Goal: Obtain resource: Download file/media

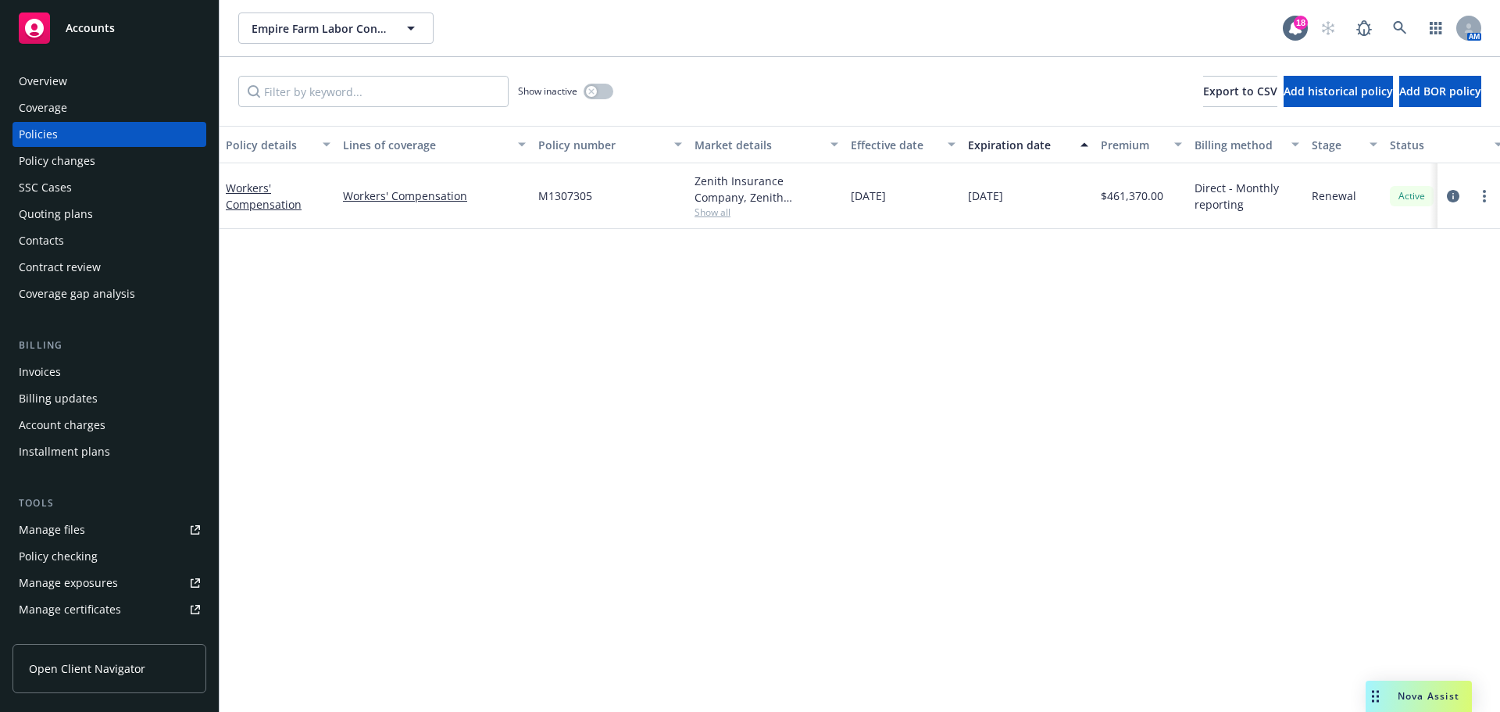
click at [61, 542] on div "Manage files" at bounding box center [52, 529] width 66 height 25
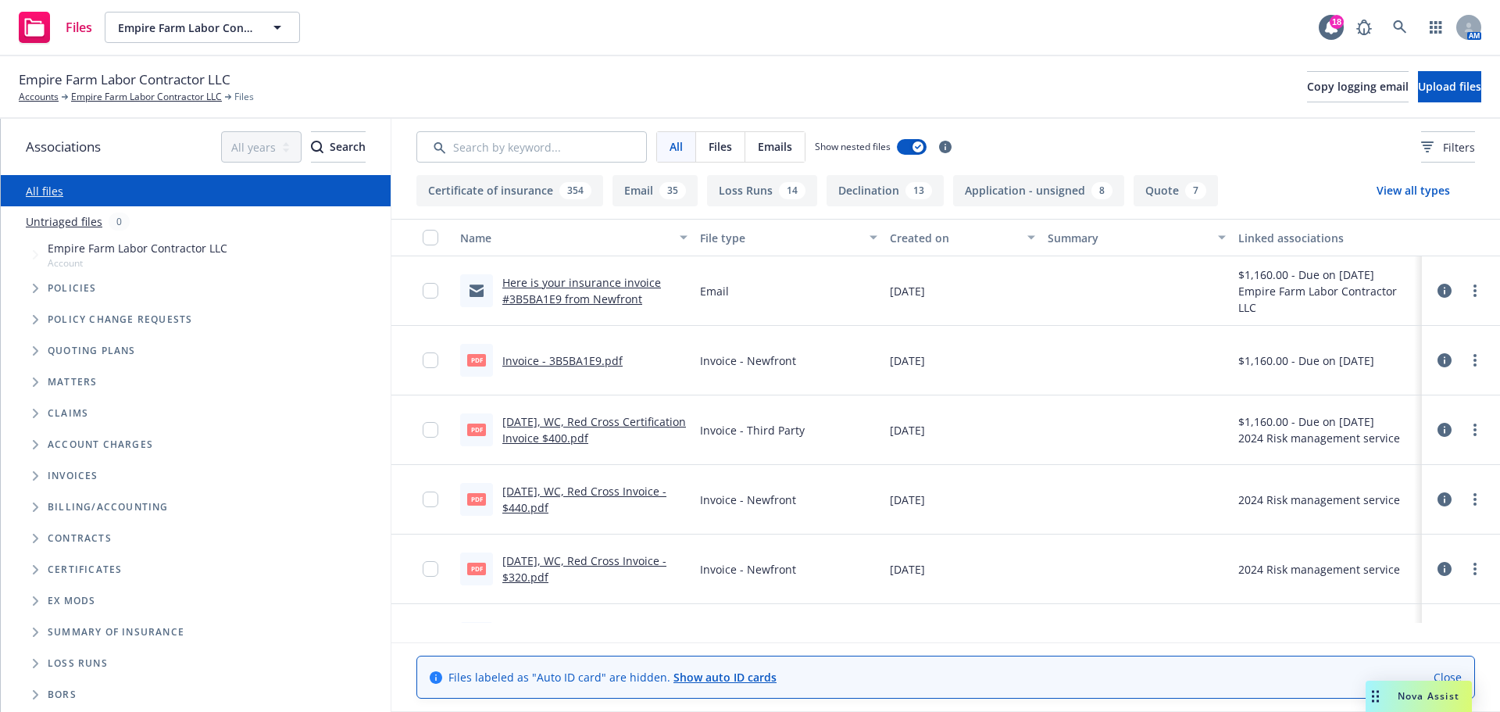
click at [607, 301] on link "Here is your insurance invoice #3B5BA1E9 from Newfront" at bounding box center [581, 290] width 159 height 31
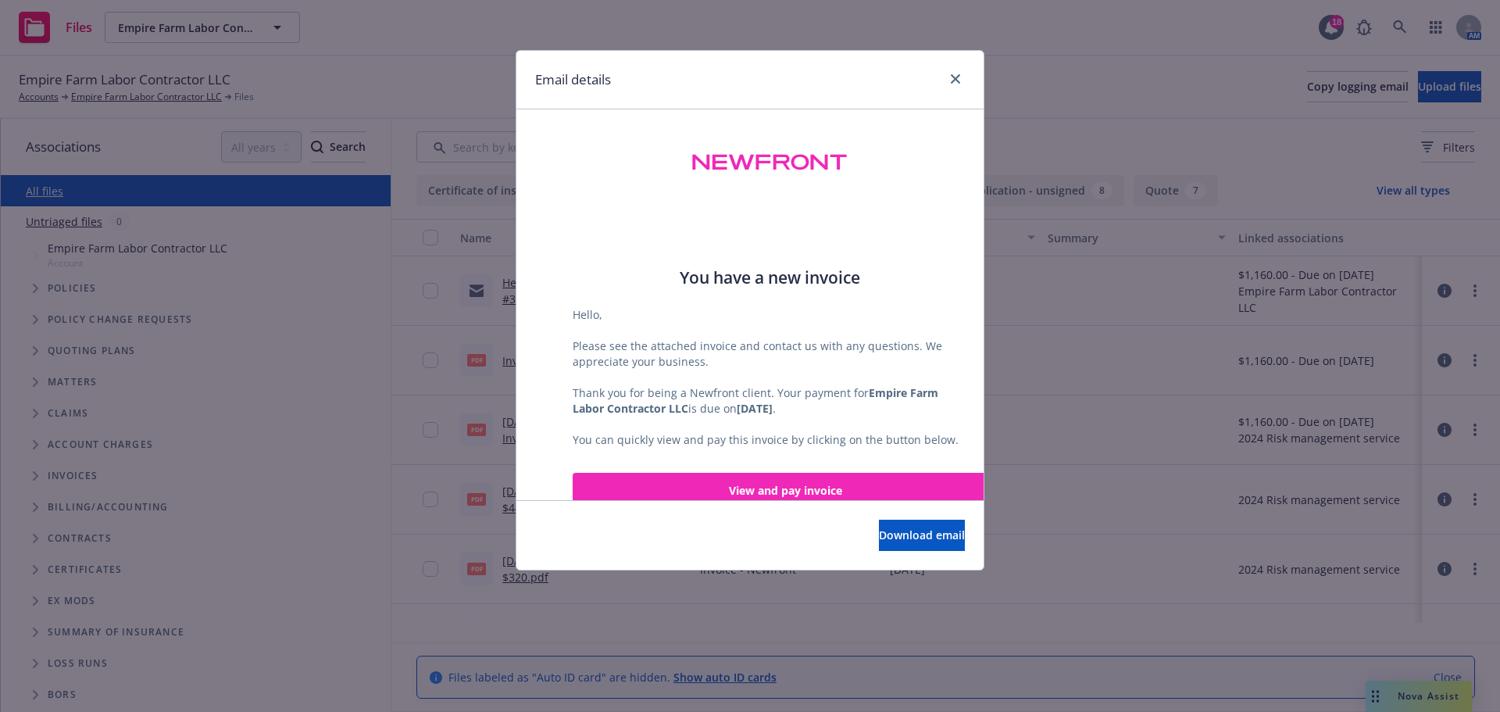
scroll to position [416, 0]
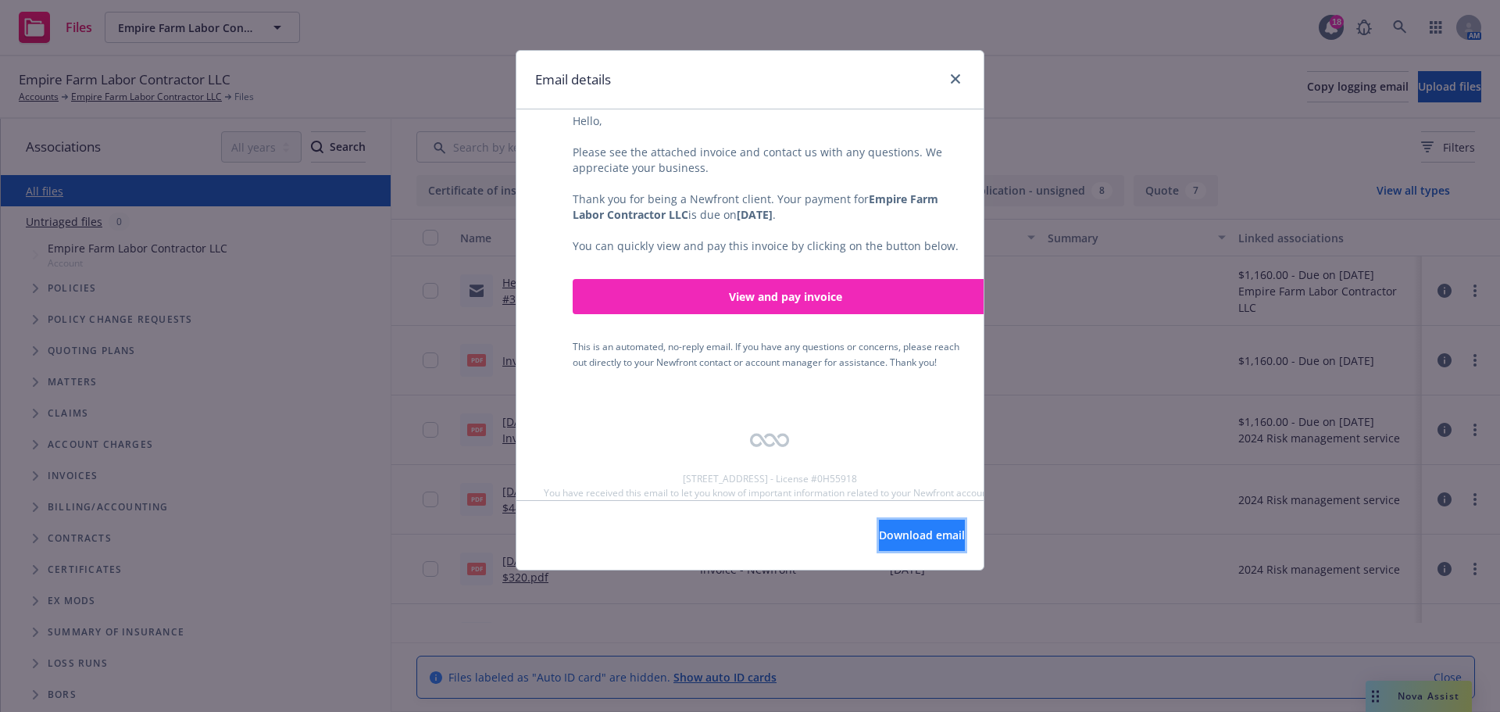
click at [879, 544] on button "Download email" at bounding box center [922, 535] width 86 height 31
click at [906, 542] on span "Download email" at bounding box center [922, 534] width 86 height 15
click at [956, 81] on icon "close" at bounding box center [955, 78] width 9 height 9
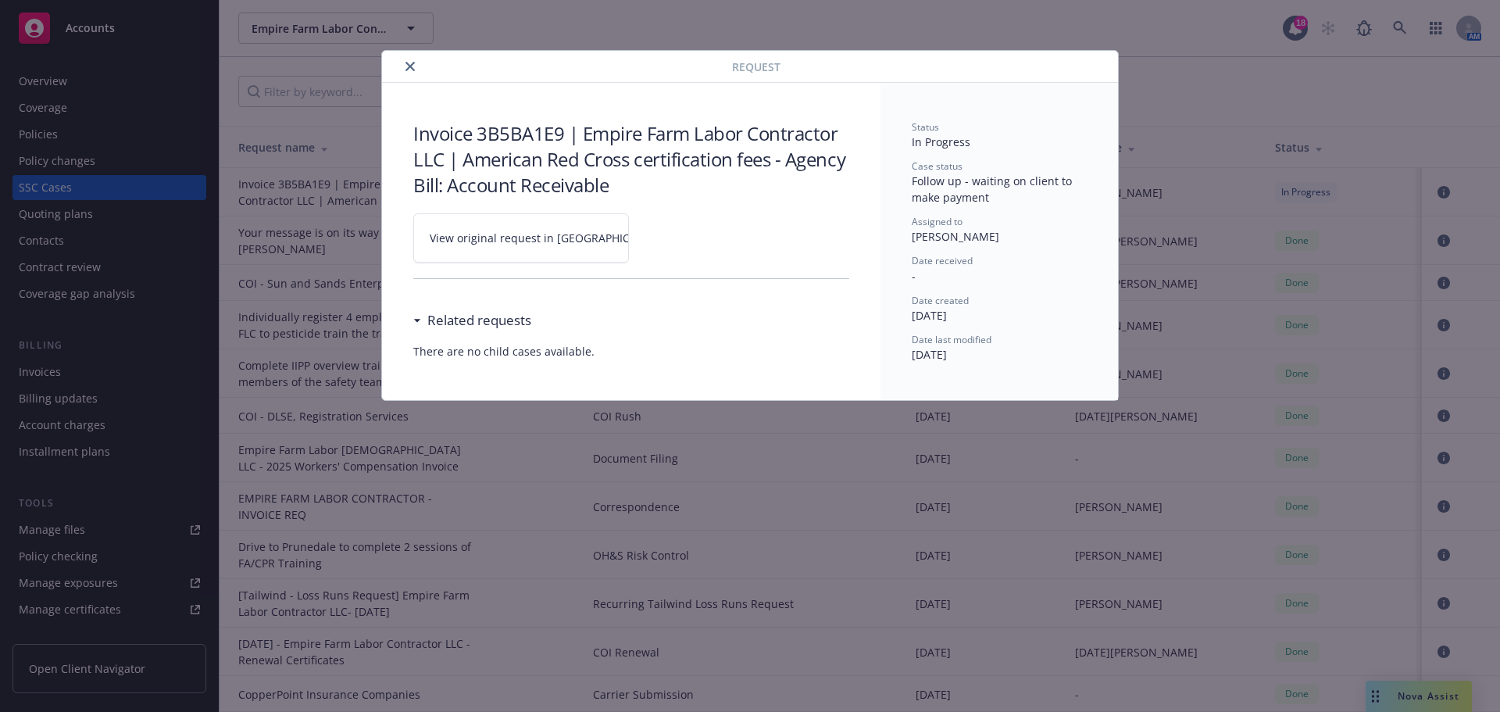
click at [413, 70] on icon "close" at bounding box center [410, 66] width 9 height 9
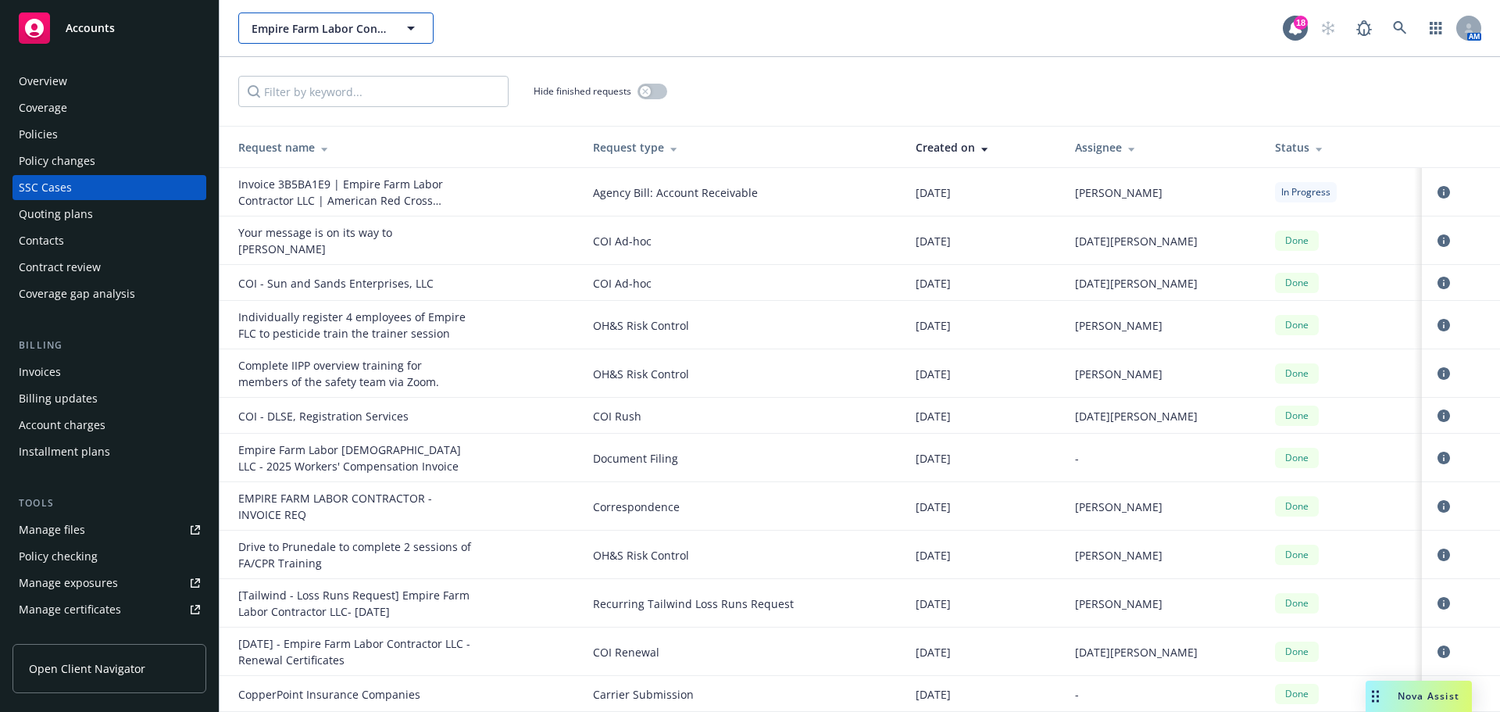
click at [327, 24] on button "Empire Farm Labor Contractor LLC" at bounding box center [335, 28] width 195 height 31
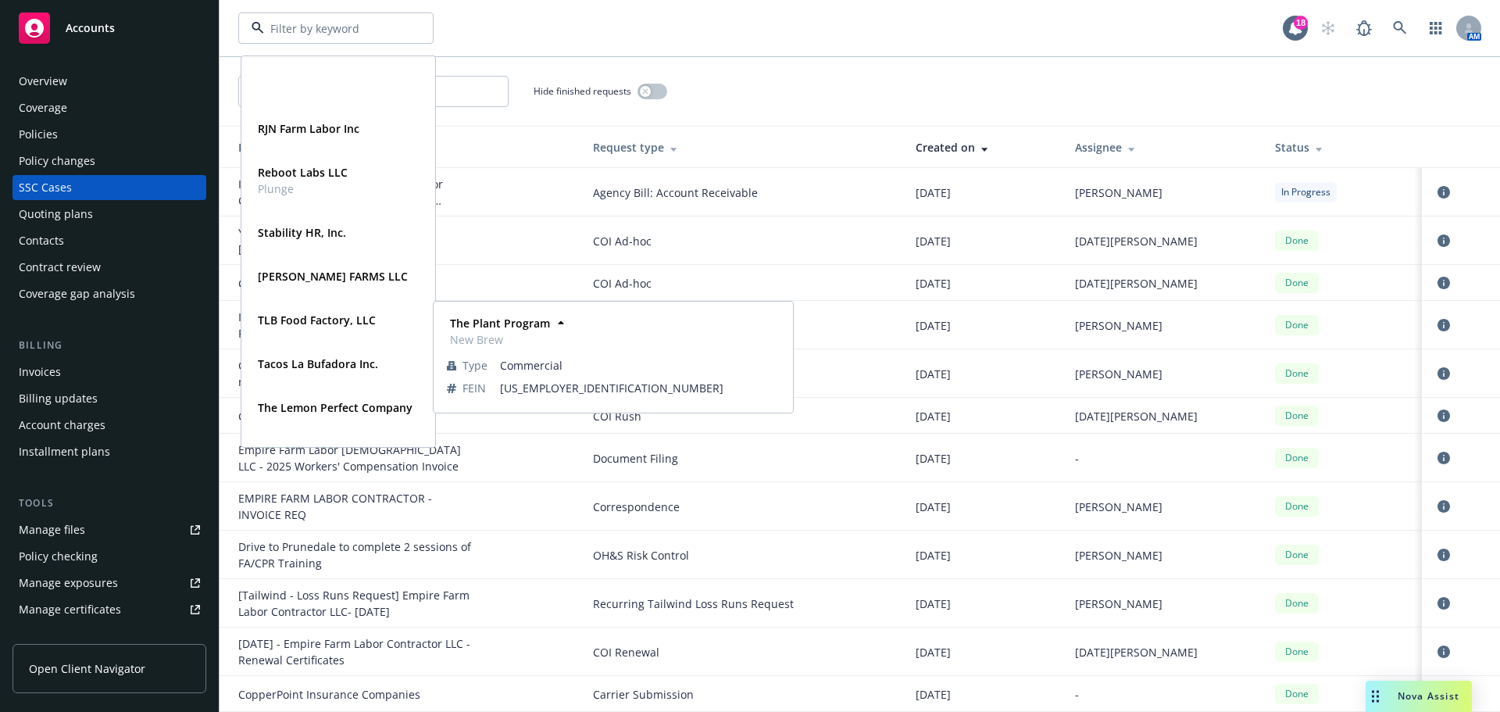
scroll to position [2327, 0]
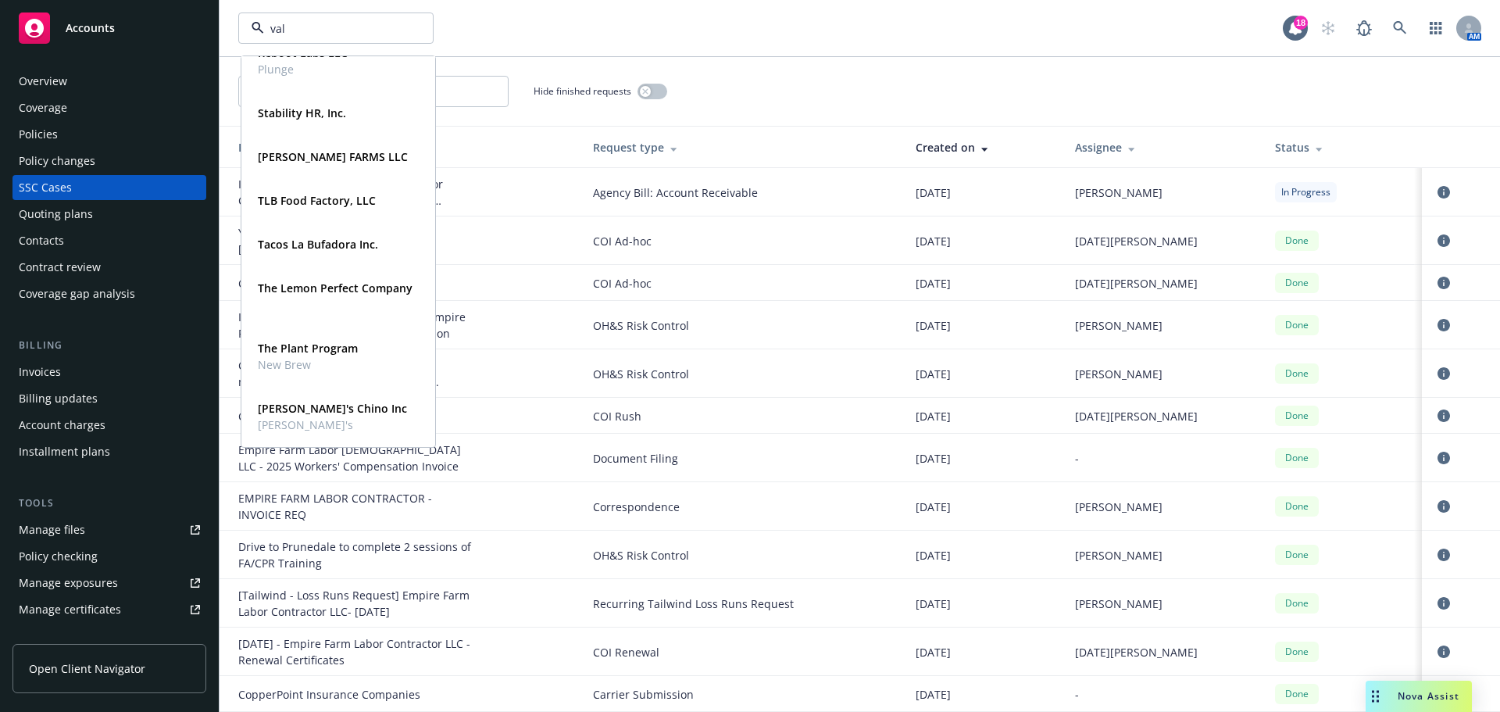
type input "vall"
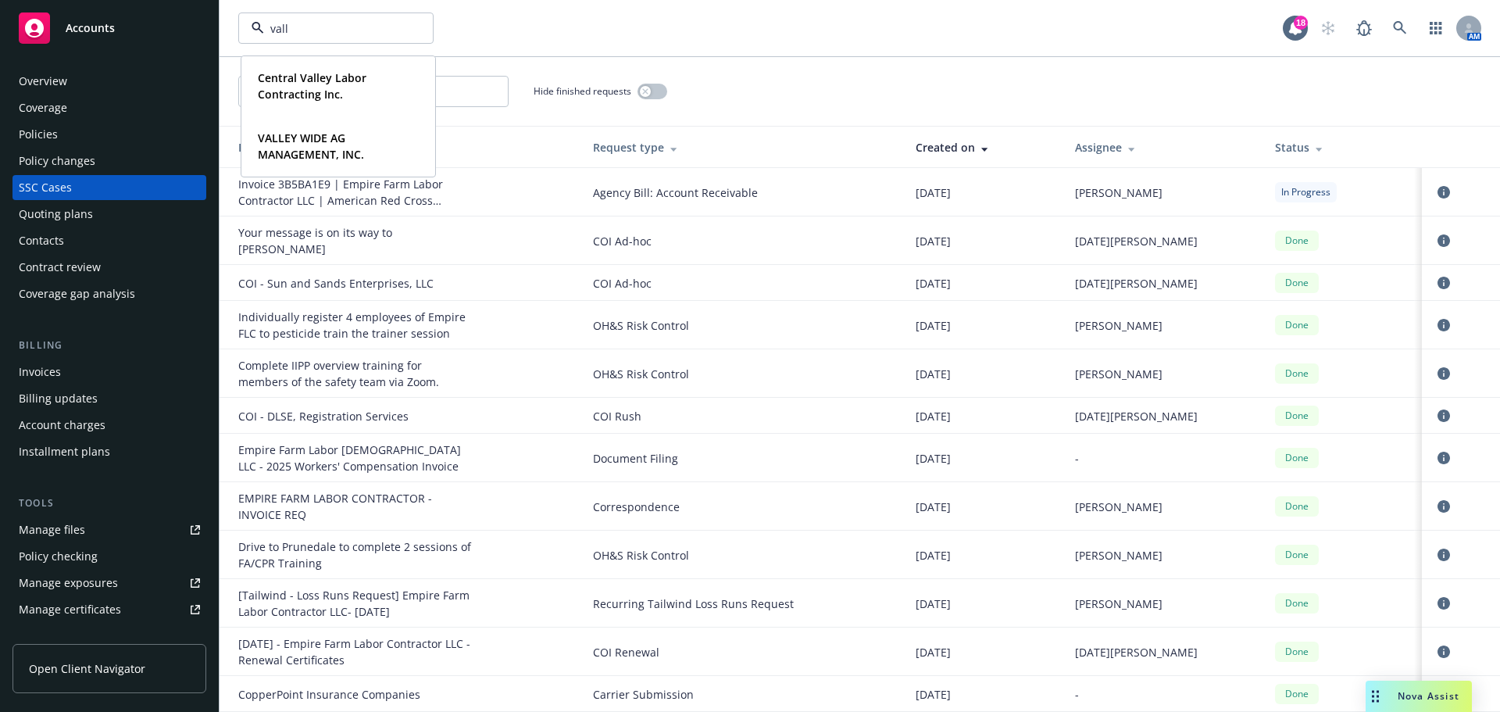
scroll to position [0, 0]
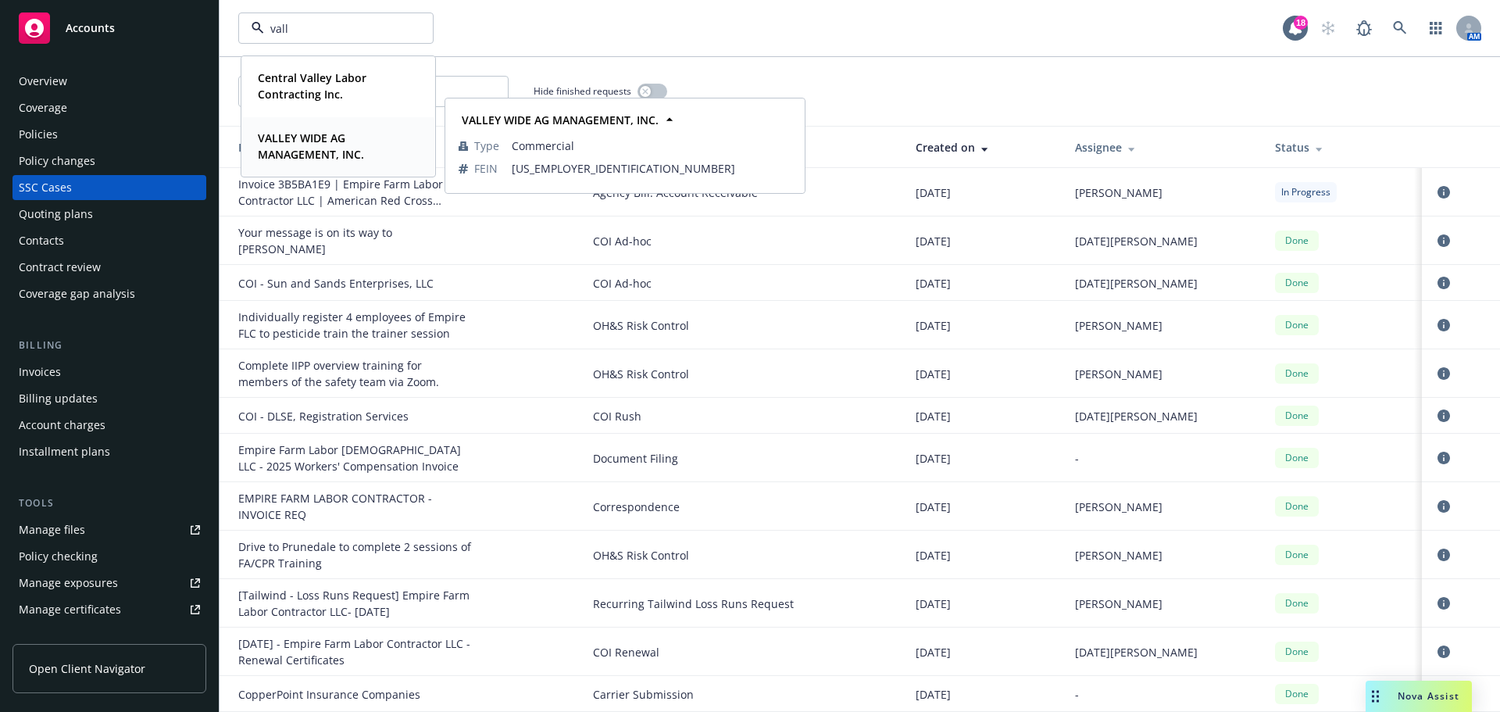
click at [345, 135] on strong "VALLEY WIDE AG MANAGEMENT, INC." at bounding box center [311, 145] width 106 height 31
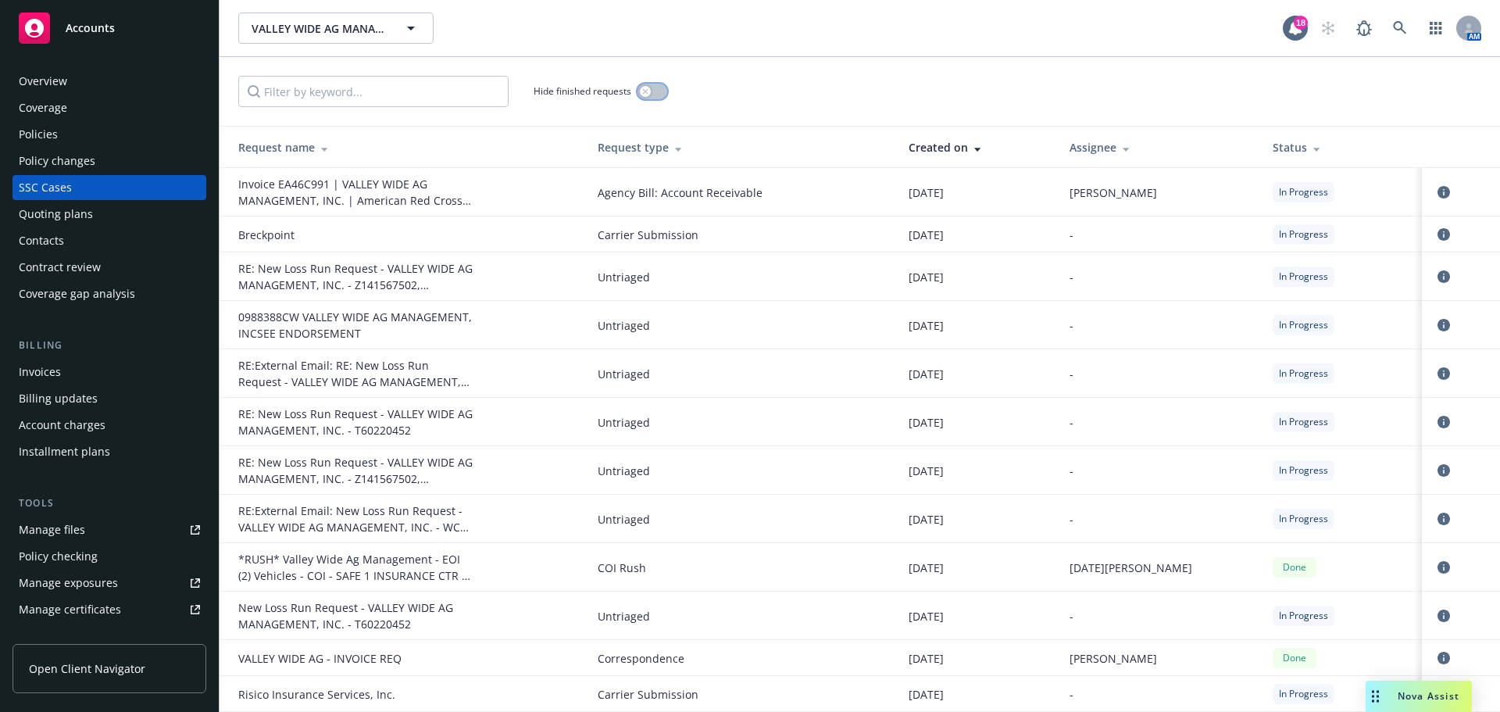
click at [667, 99] on button "button" at bounding box center [653, 92] width 30 height 16
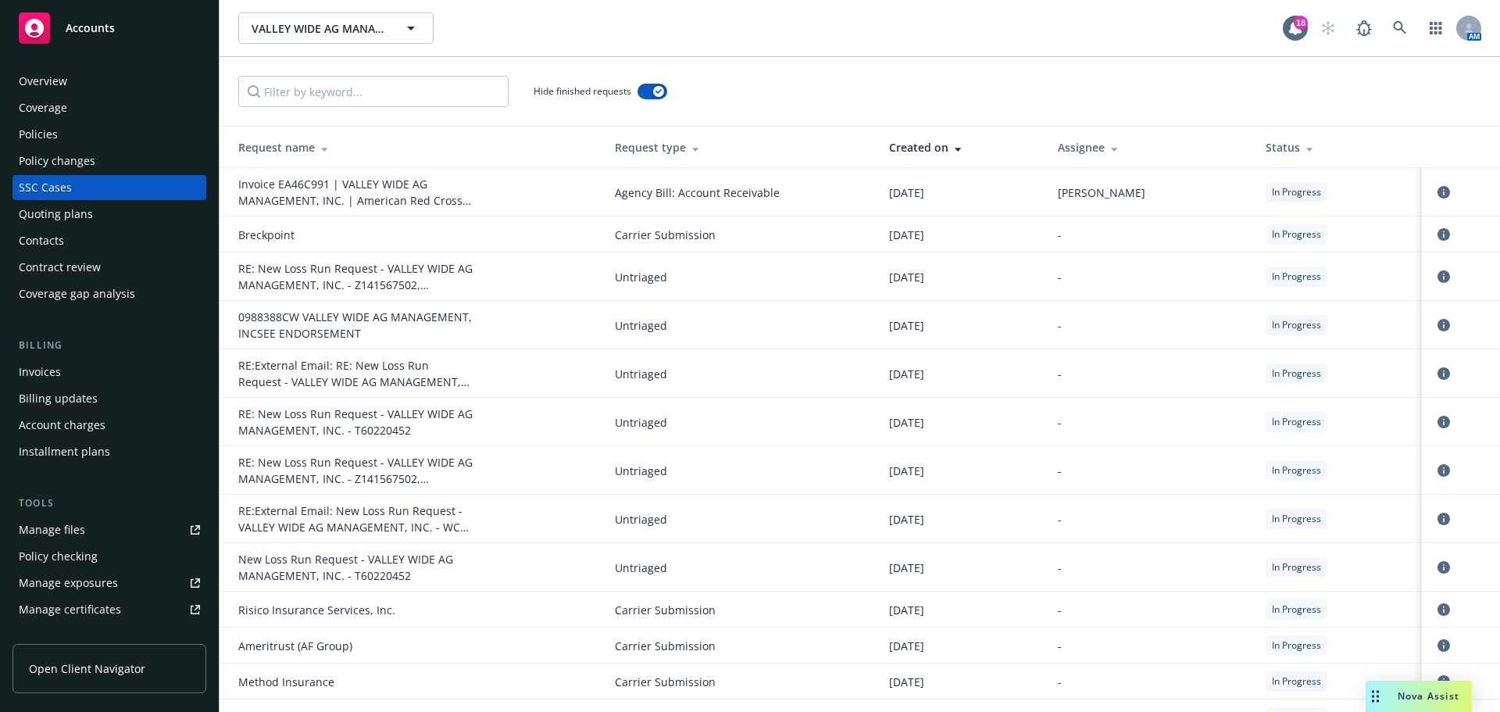
click at [1422, 202] on td at bounding box center [1461, 192] width 78 height 48
click at [1438, 198] on icon "circleInformation" at bounding box center [1444, 192] width 13 height 13
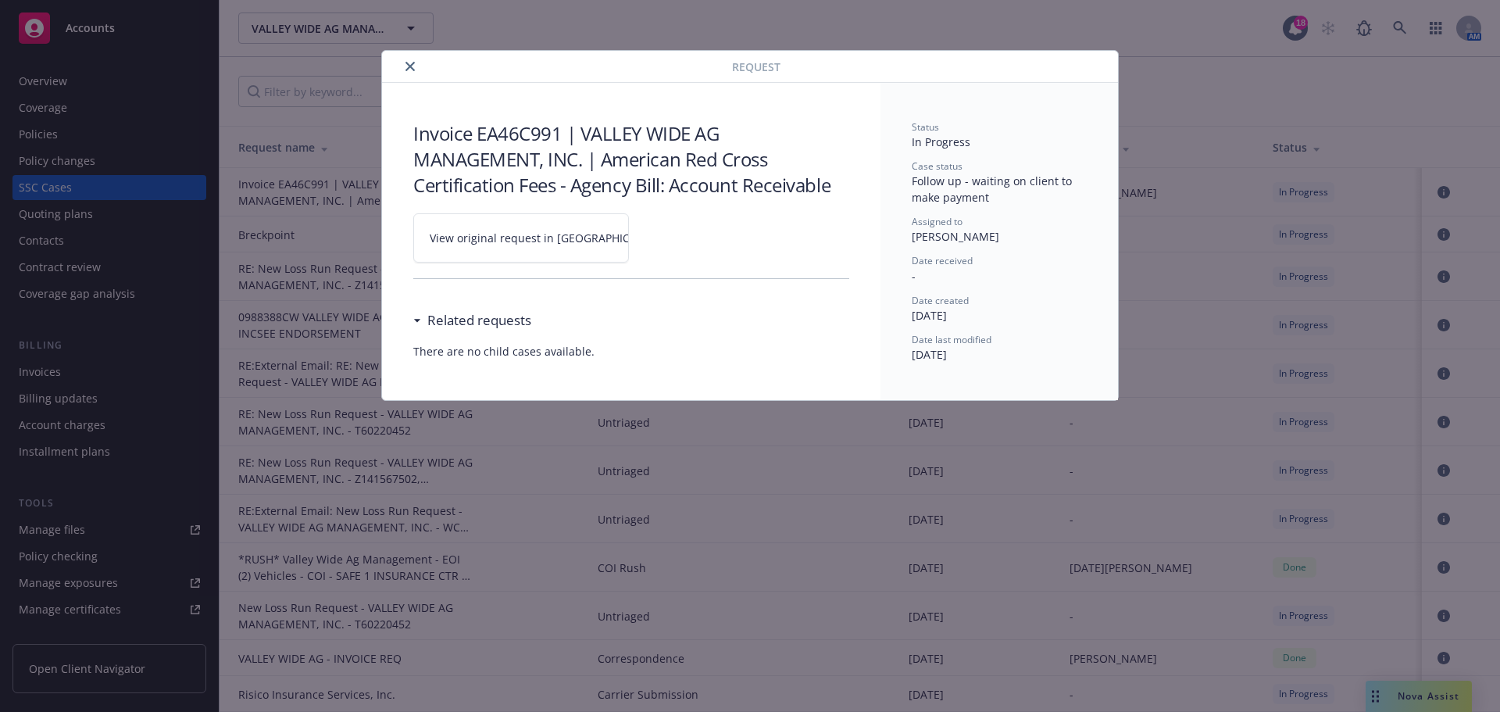
click at [415, 70] on icon "close" at bounding box center [410, 66] width 9 height 9
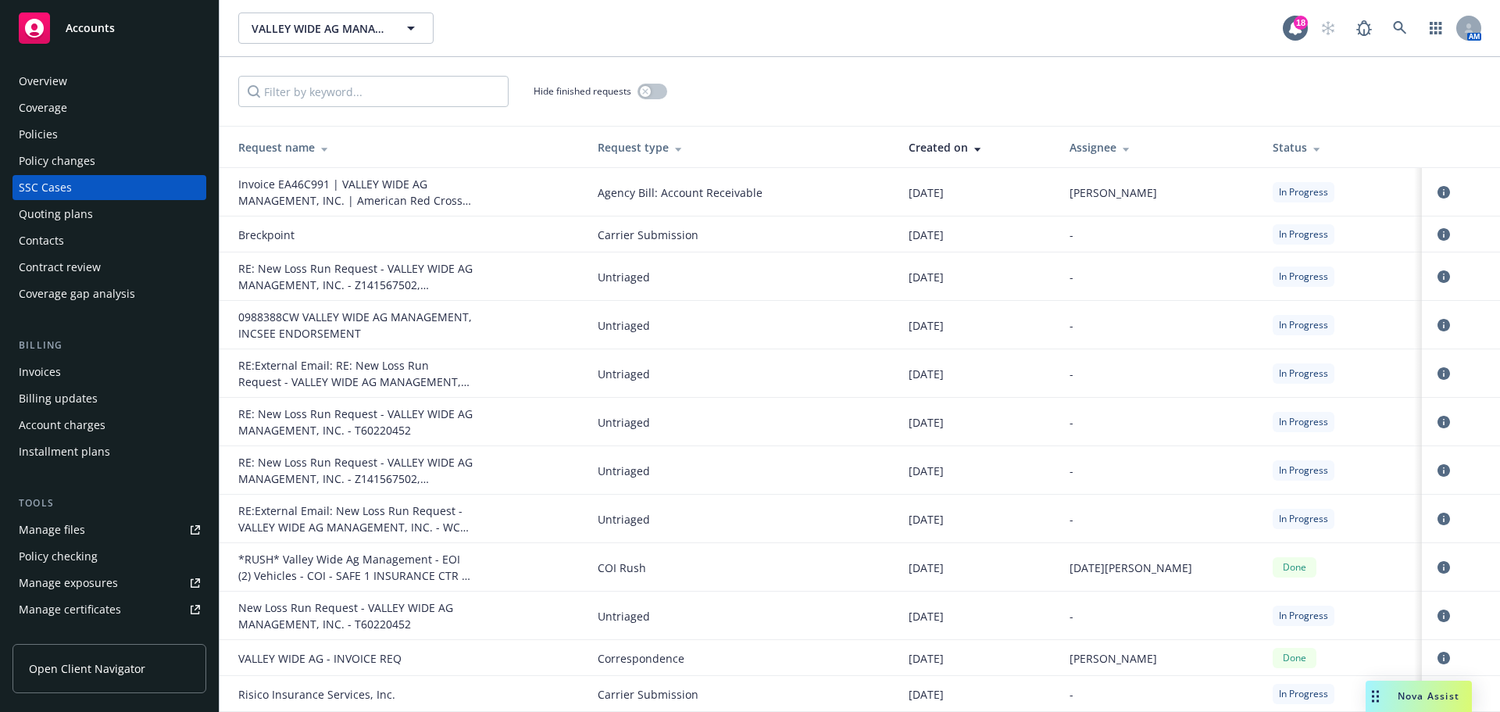
click at [91, 542] on link "Manage files" at bounding box center [110, 529] width 194 height 25
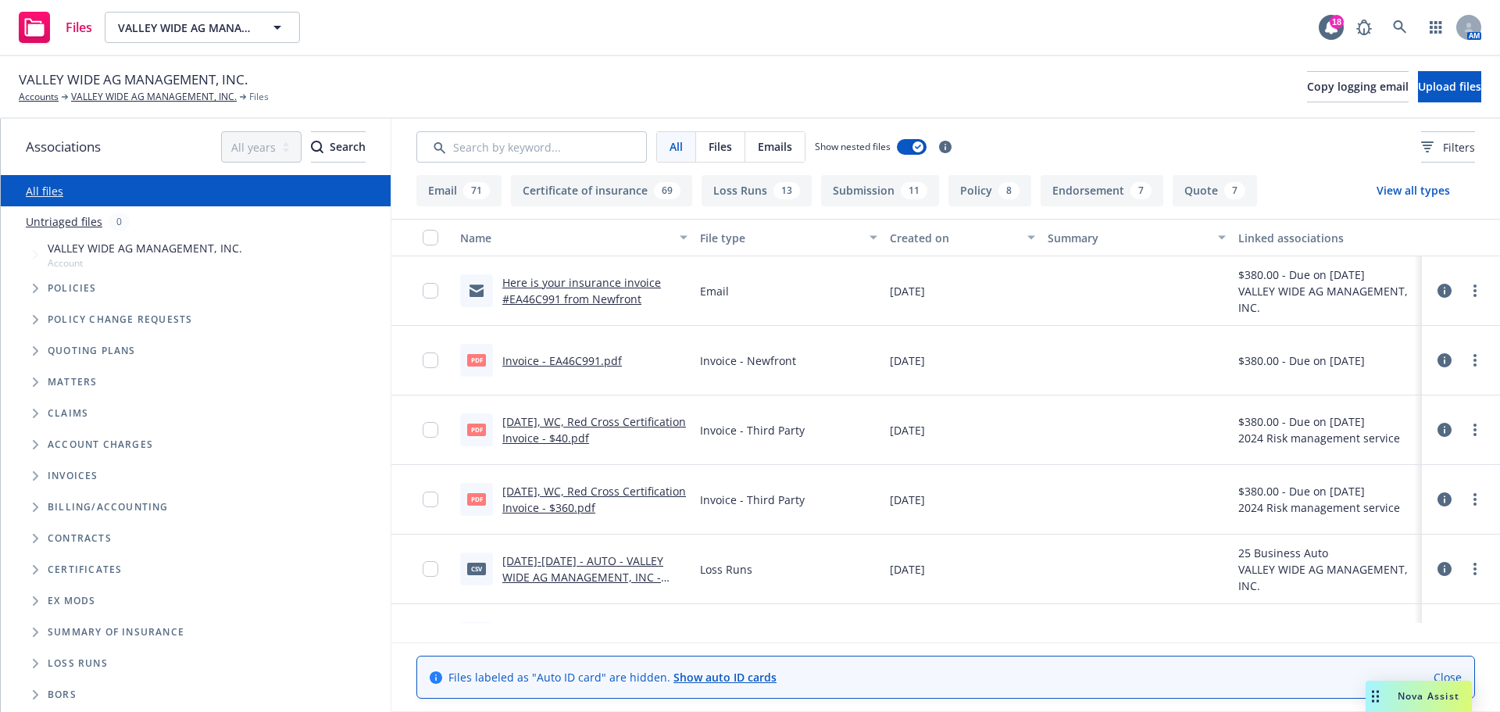
click at [1428, 316] on div at bounding box center [1461, 291] width 66 height 50
click at [1438, 298] on icon at bounding box center [1445, 291] width 14 height 14
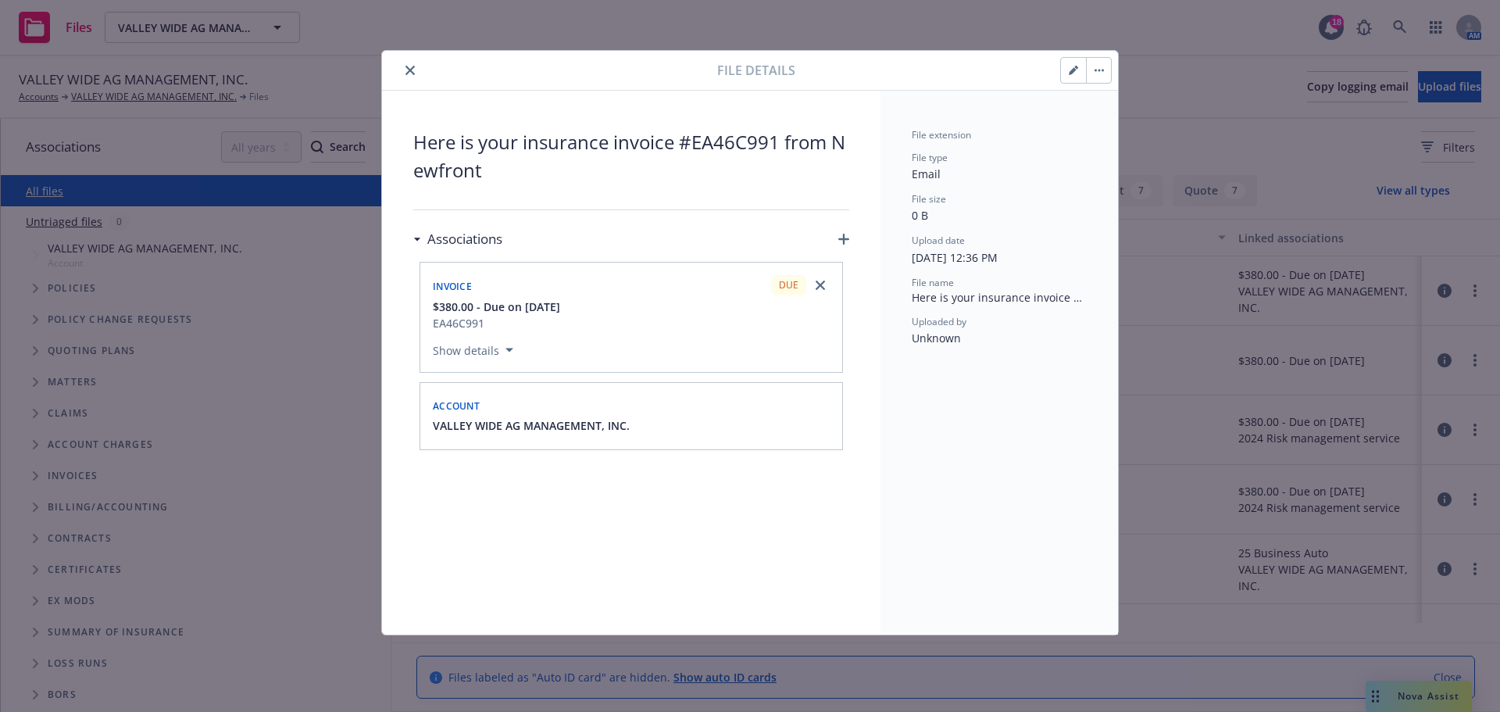
click at [415, 73] on icon "close" at bounding box center [410, 70] width 9 height 9
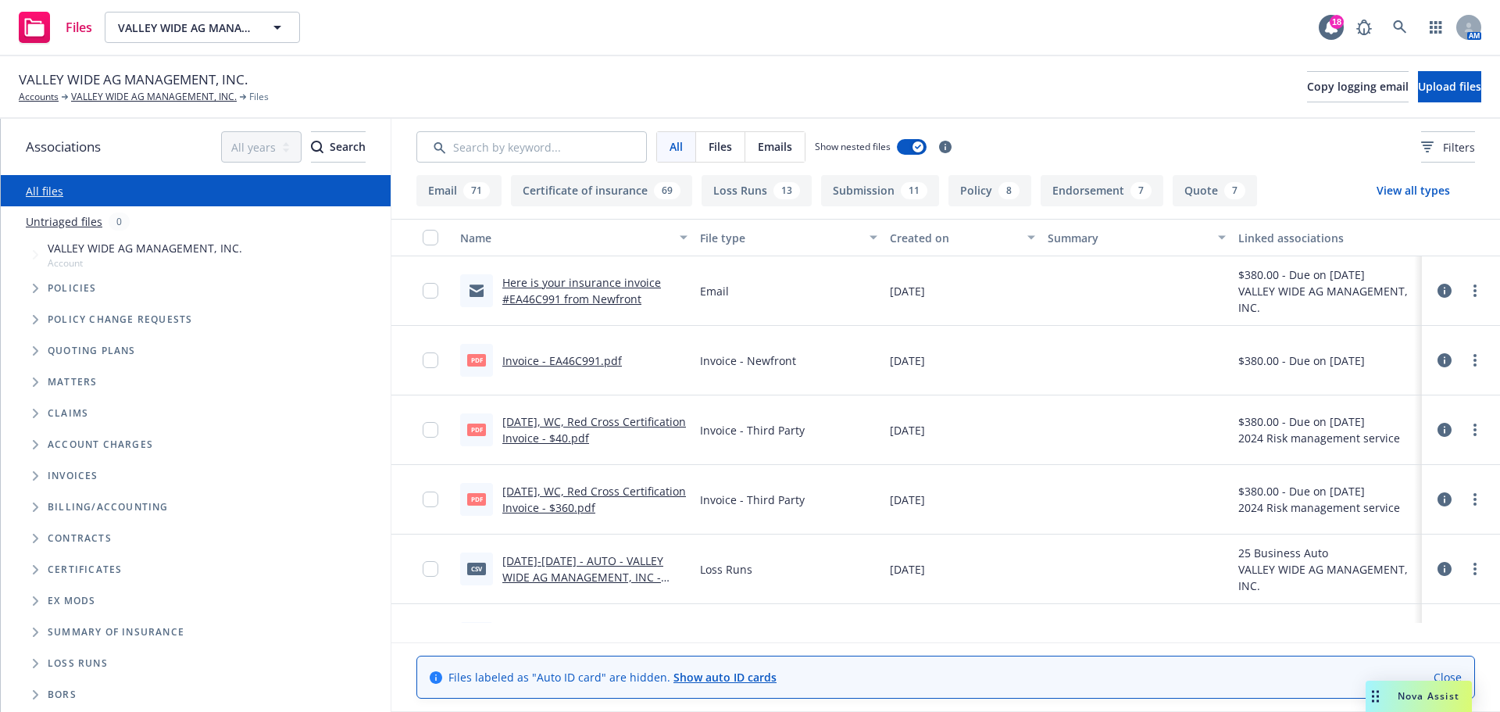
click at [564, 306] on link "Here is your insurance invoice #EA46C991 from Newfront" at bounding box center [581, 290] width 159 height 31
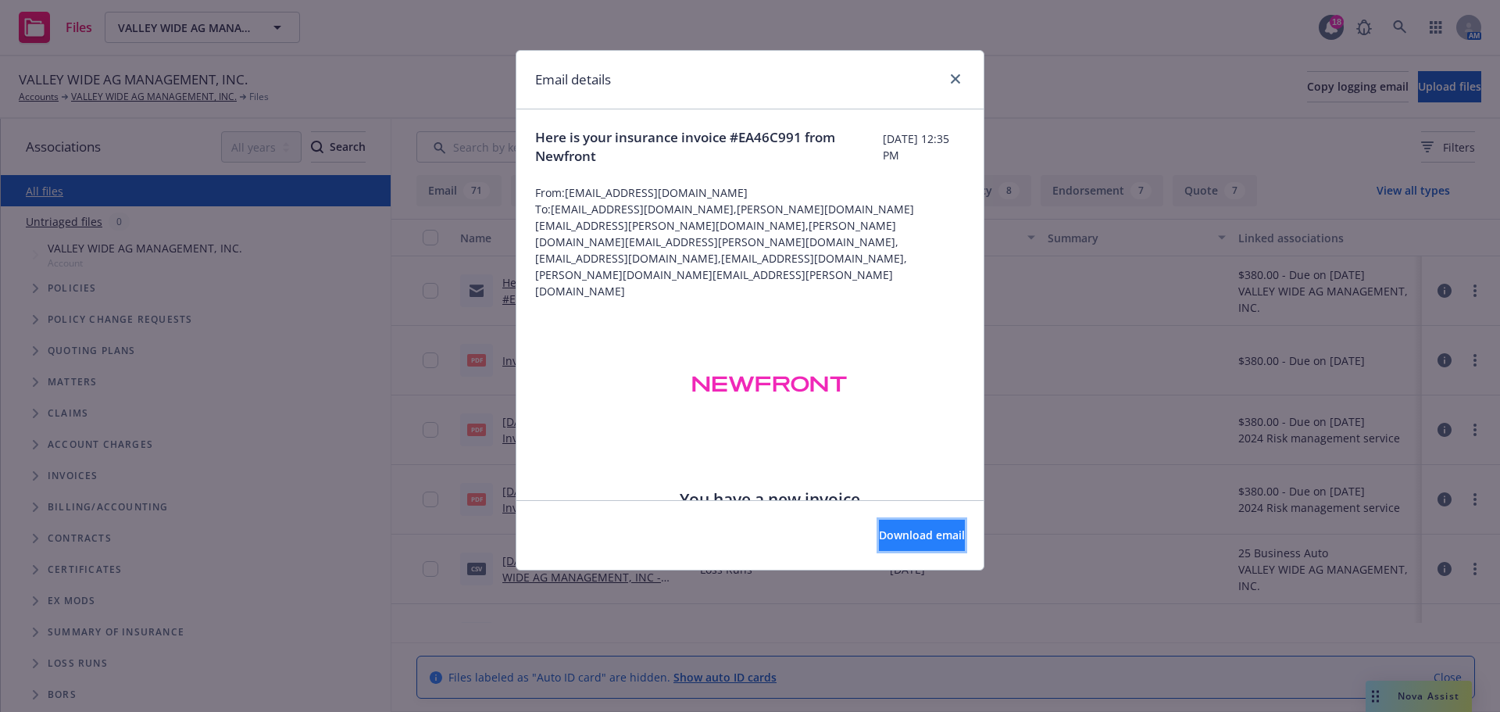
click at [917, 542] on span "Download email" at bounding box center [922, 534] width 86 height 15
click at [953, 535] on button "Download email" at bounding box center [922, 535] width 86 height 31
click at [946, 81] on link "close" at bounding box center [955, 79] width 19 height 19
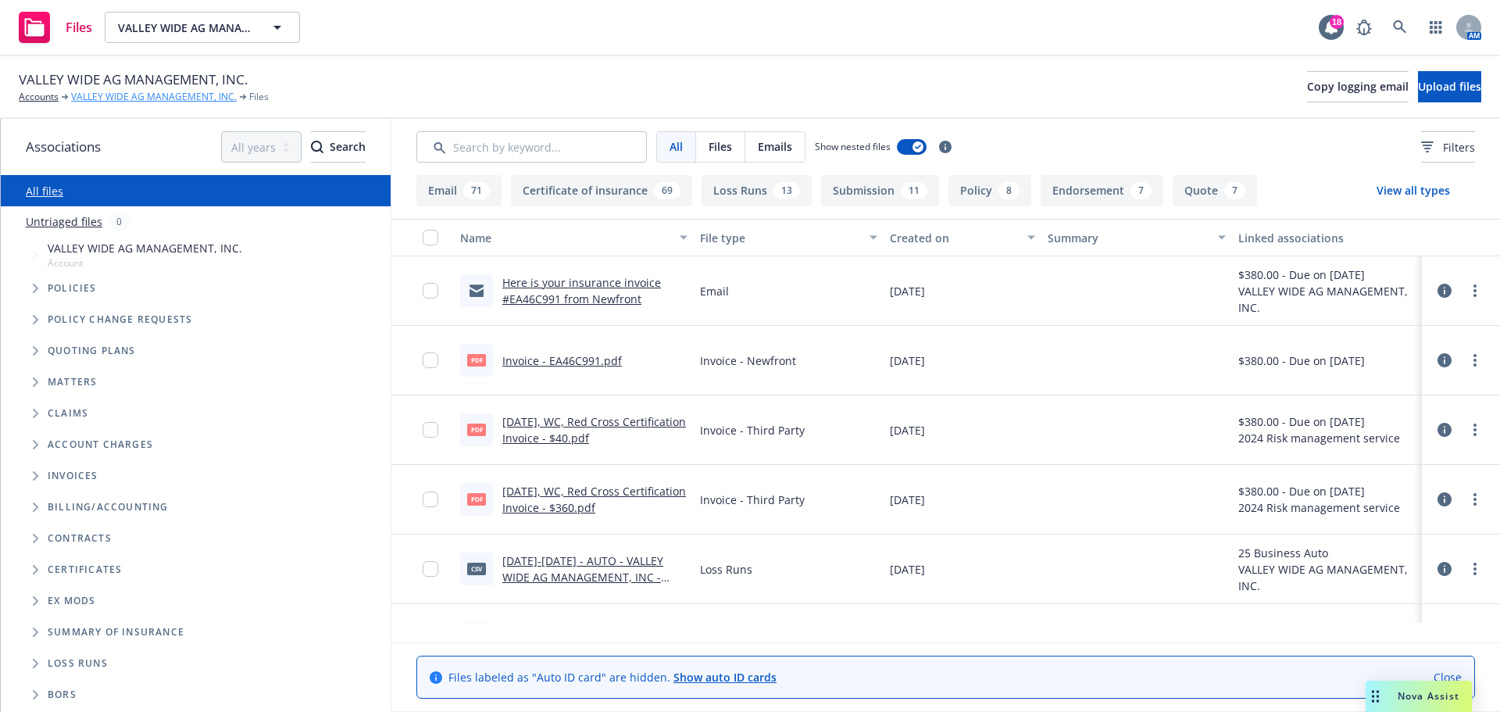
click at [95, 103] on link "VALLEY WIDE AG MANAGEMENT, INC." at bounding box center [154, 97] width 166 height 14
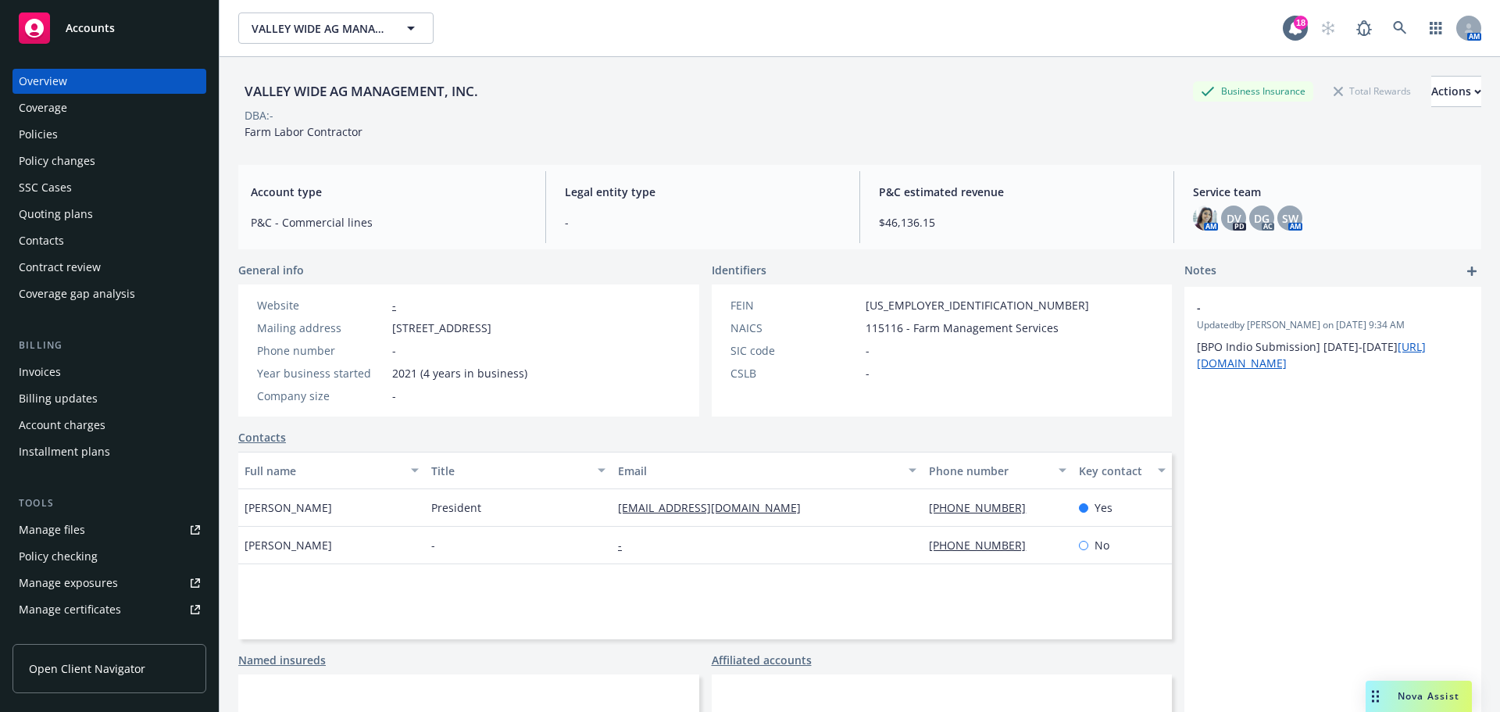
click at [95, 200] on div "SSC Cases" at bounding box center [109, 187] width 181 height 25
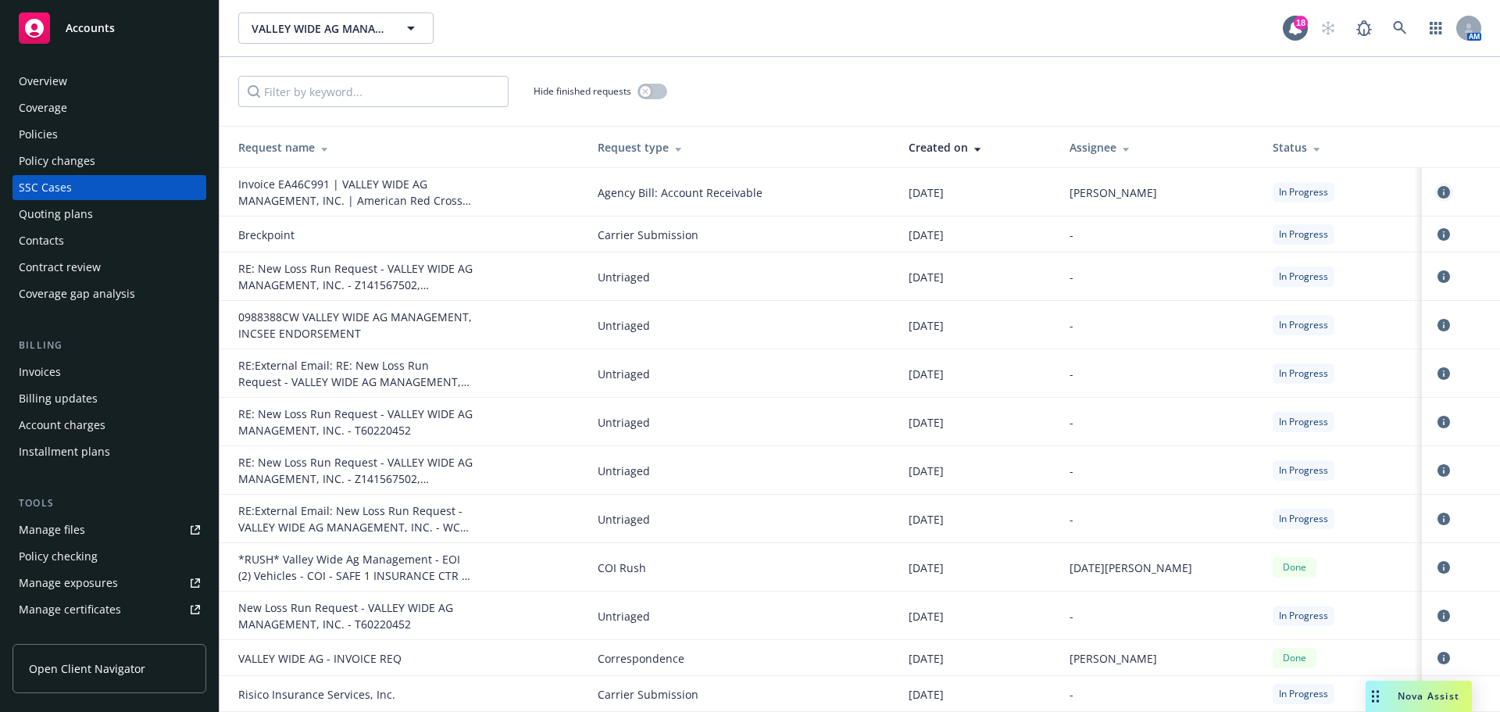
click at [1438, 198] on icon "circleInformation" at bounding box center [1444, 192] width 13 height 13
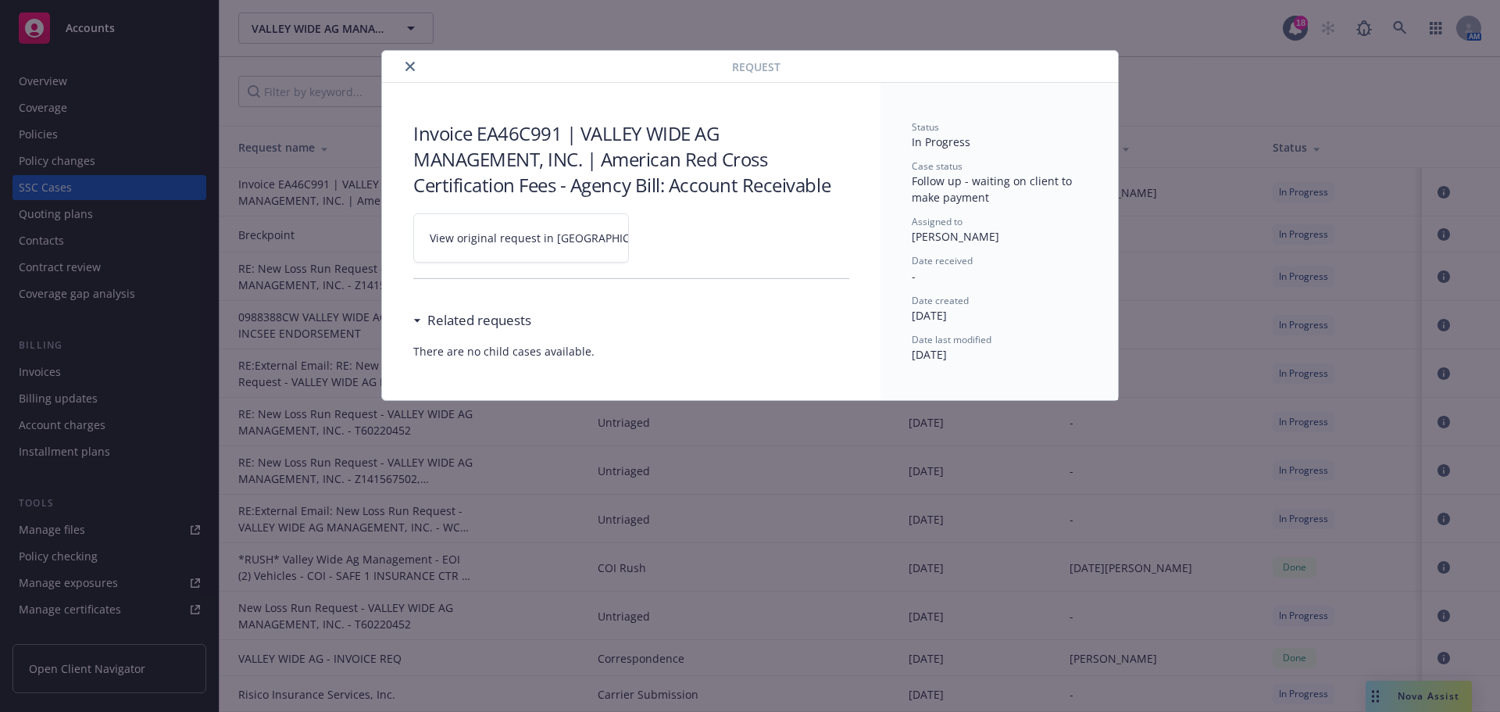
click at [511, 246] on span "View original request in [GEOGRAPHIC_DATA]" at bounding box center [548, 238] width 237 height 16
